Goal: Navigation & Orientation: Find specific page/section

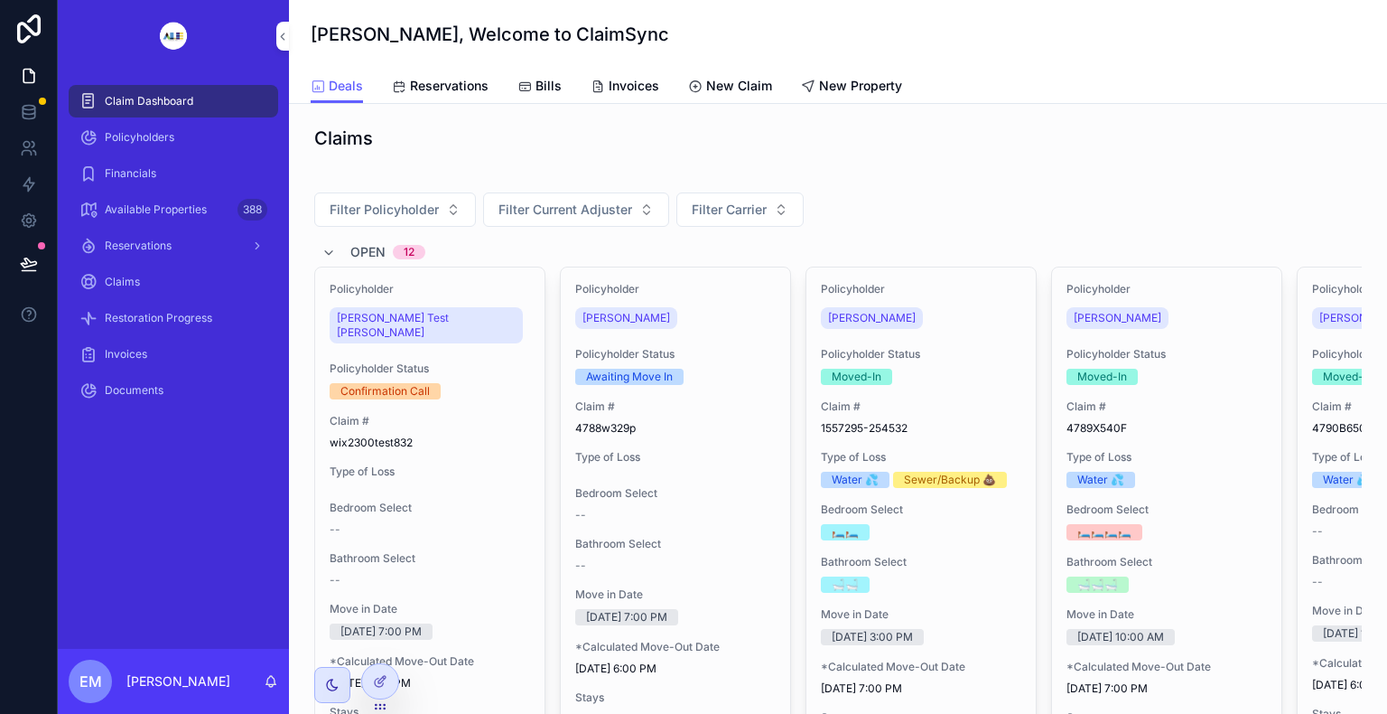
click at [167, 135] on span "Policyholders" at bounding box center [140, 137] width 70 height 14
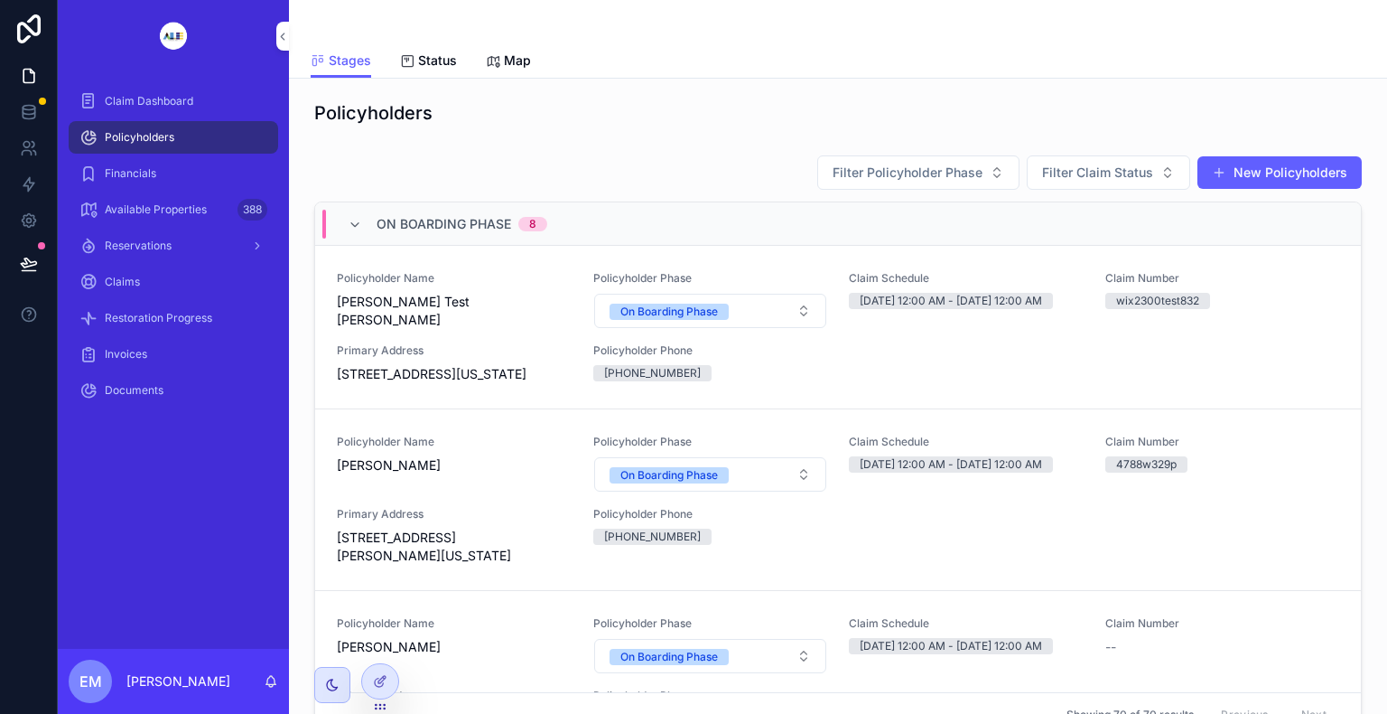
click at [1371, 424] on div "Policyholders Filter Policyholder Phase Filter Claim Status New Policyholders O…" at bounding box center [838, 473] width 1098 height 789
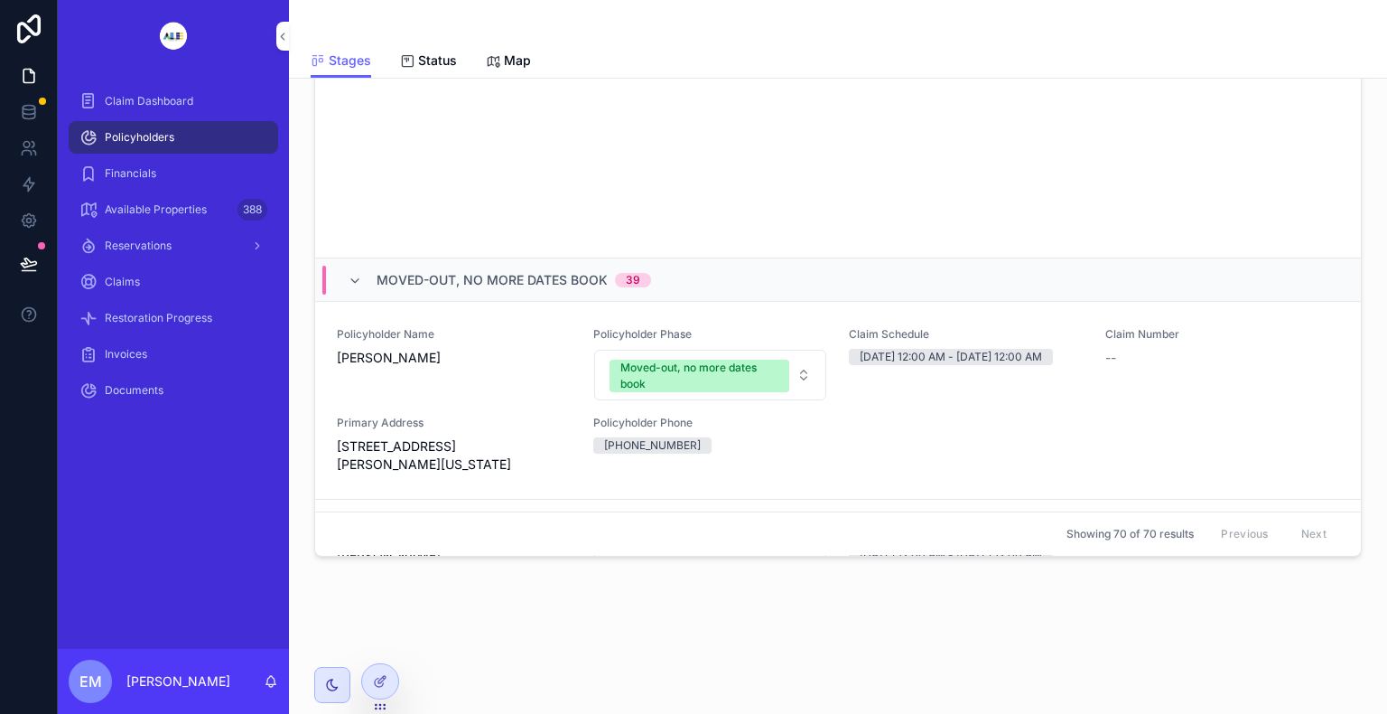
scroll to position [10511, 0]
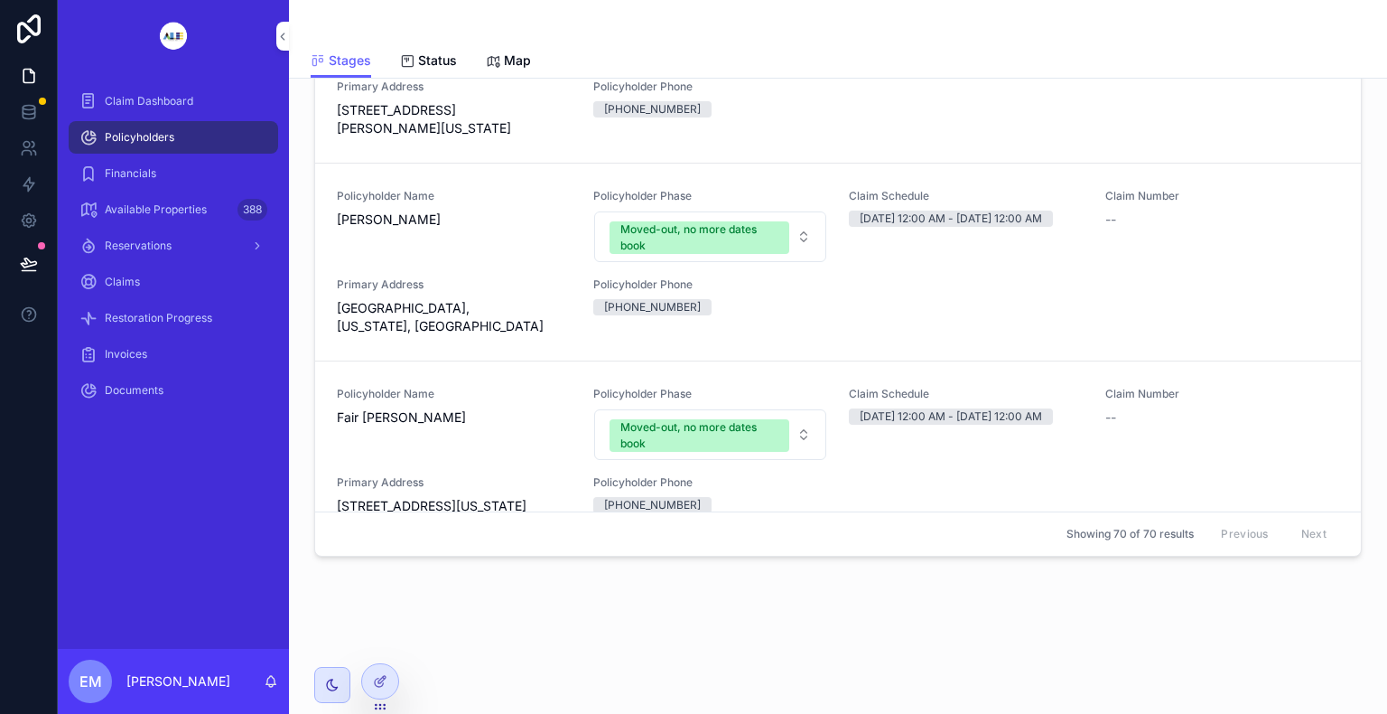
click at [1333, 541] on link "Policyholder Name Fair [PERSON_NAME] Policyholder Phase Moved-out, no more date…" at bounding box center [838, 451] width 1046 height 180
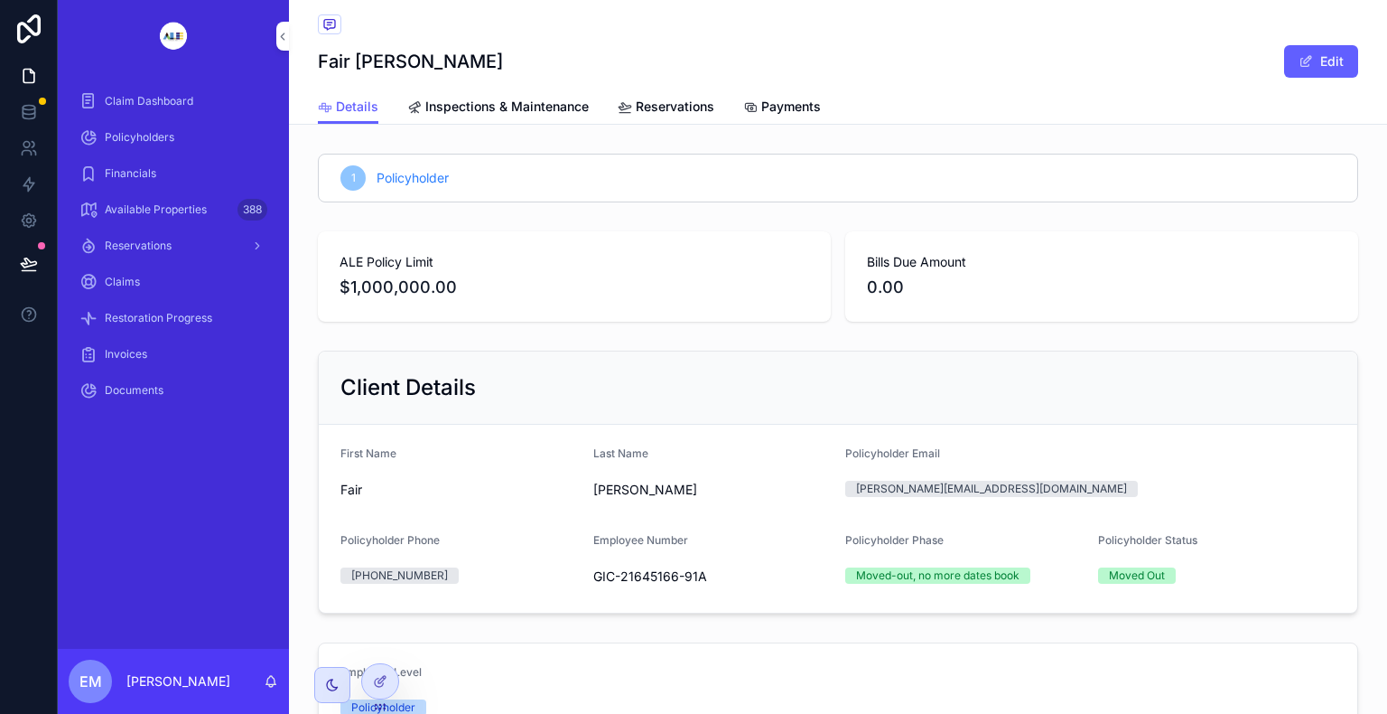
click at [273, 35] on link "scrollable content" at bounding box center [174, 36] width 210 height 29
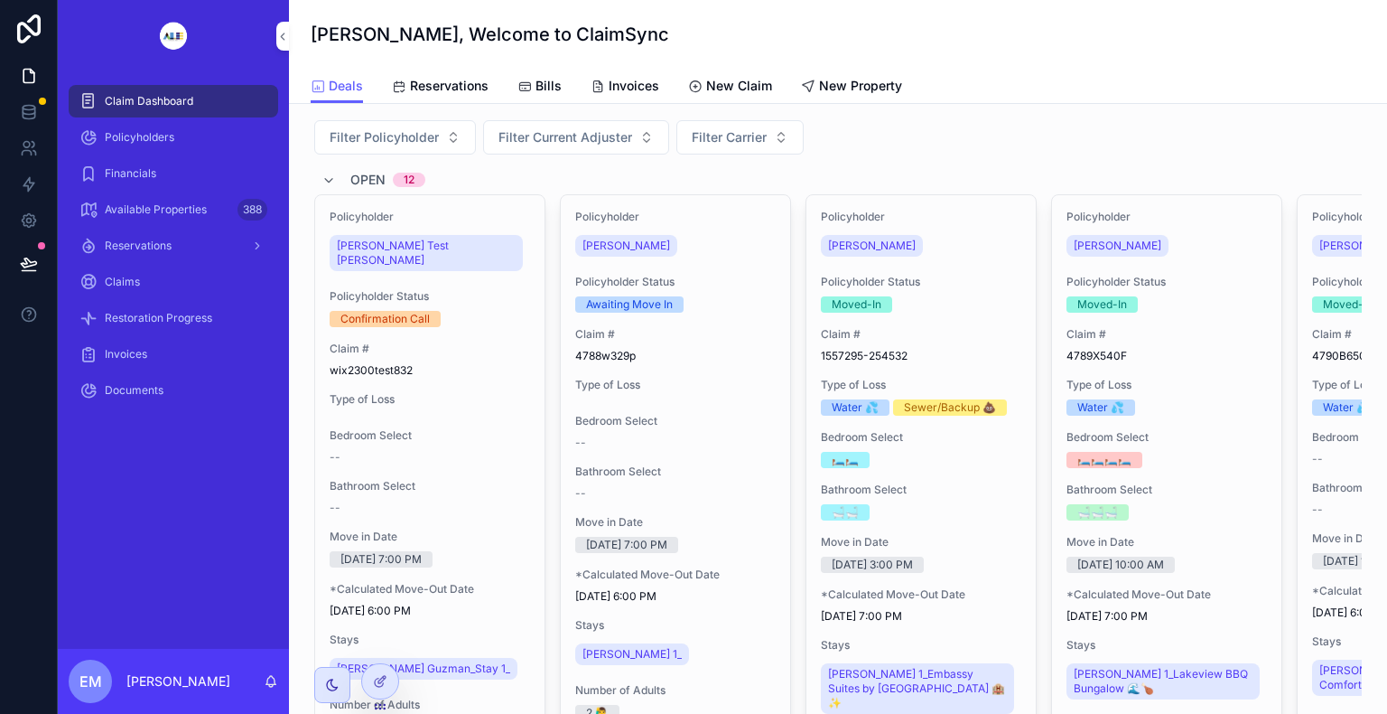
scroll to position [108, 0]
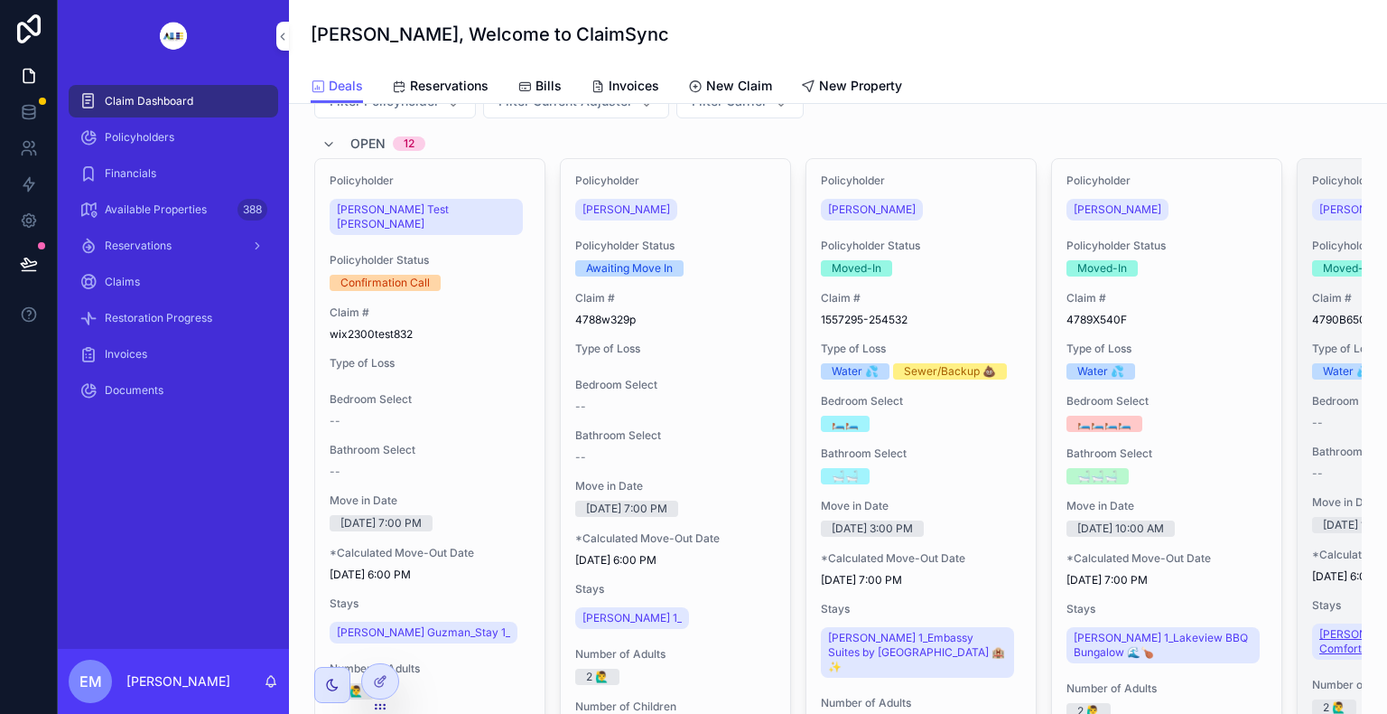
click at [1330, 631] on span "[PERSON_NAME] 1_Quincy Comfort House 🏠✨" at bounding box center [1409, 641] width 179 height 29
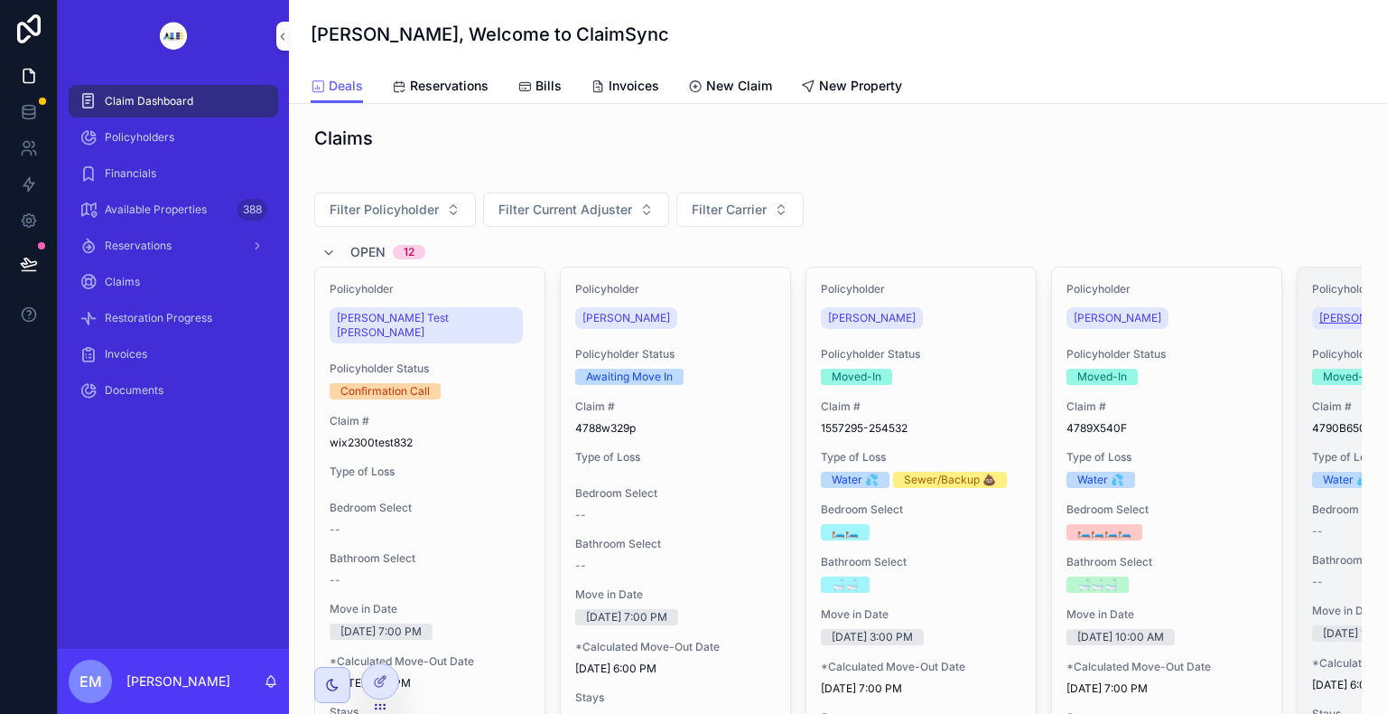
click at [1340, 316] on span "[PERSON_NAME]" at bounding box center [1364, 318] width 88 height 14
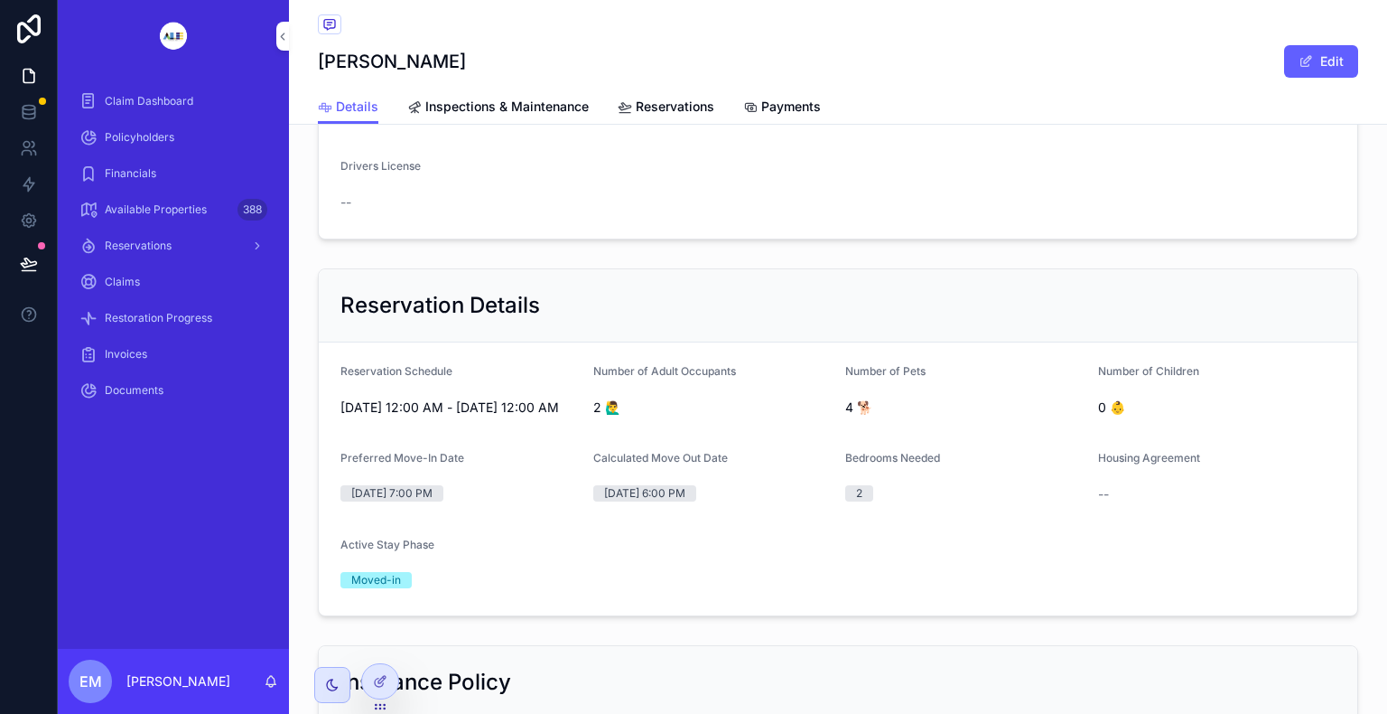
scroll to position [759, 0]
